Goal: Navigation & Orientation: Find specific page/section

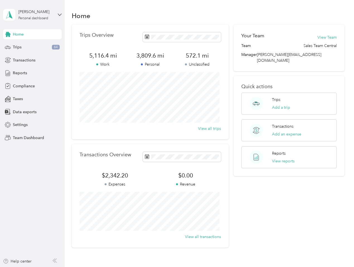
click at [177, 134] on div "Trips Overview 5,116.4 mi Work 3,809.6 mi Personal 572.1 mi Unclassified View a…" at bounding box center [150, 82] width 157 height 115
click at [32, 15] on div "[PERSON_NAME]" at bounding box center [35, 12] width 35 height 6
click at [32, 34] on div "You’re signed in as [EMAIL_ADDRESS][DOMAIN_NAME] Team dashboard Personal dashbo…" at bounding box center [77, 48] width 149 height 57
click at [32, 47] on div "Trips 64" at bounding box center [32, 47] width 59 height 10
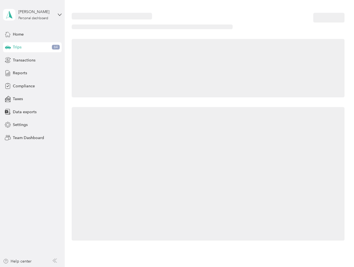
click at [8, 47] on icon at bounding box center [8, 47] width 6 height 3
click at [32, 60] on span "Transactions" at bounding box center [24, 60] width 23 height 6
click at [8, 60] on icon at bounding box center [8, 60] width 6 height 6
click at [32, 73] on div "Reports" at bounding box center [32, 73] width 59 height 10
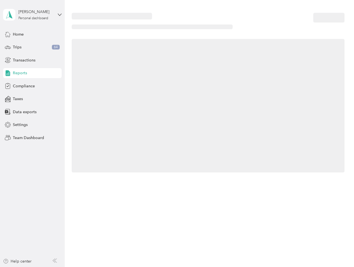
click at [8, 73] on icon at bounding box center [8, 73] width 6 height 6
